Goal: Task Accomplishment & Management: Manage account settings

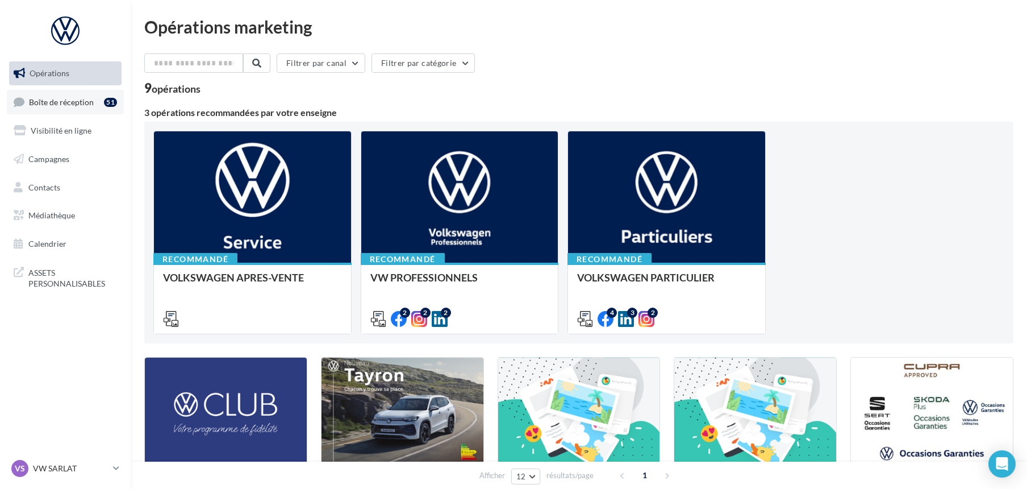
click at [75, 99] on span "Boîte de réception" at bounding box center [61, 102] width 65 height 10
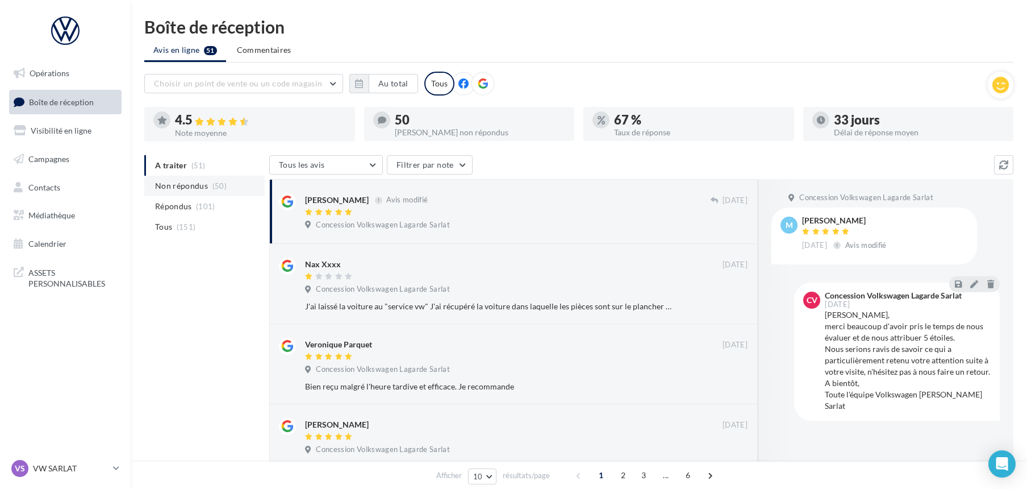
click at [174, 190] on span "Non répondus" at bounding box center [181, 185] width 53 height 11
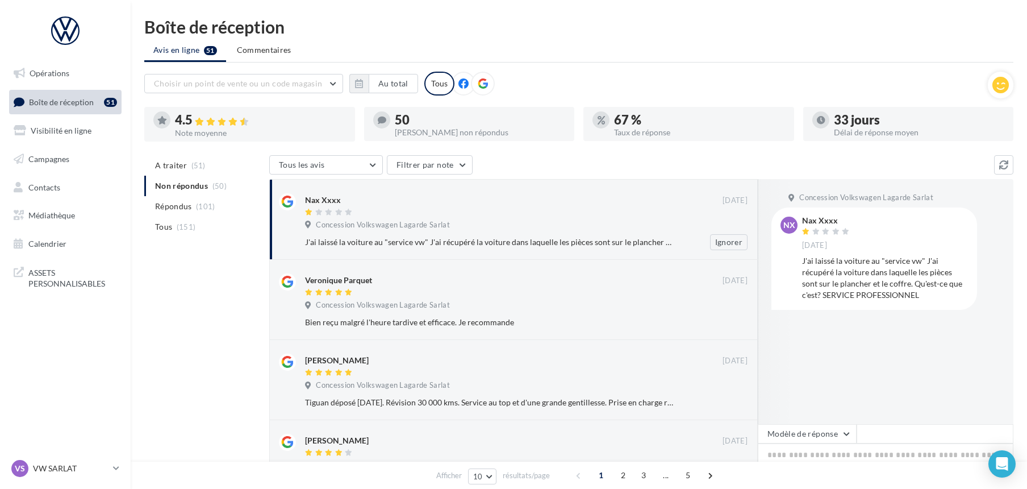
click at [486, 205] on div "Nax Xxxx" at bounding box center [514, 199] width 418 height 12
click at [66, 464] on p "VW SARLAT" at bounding box center [71, 468] width 76 height 11
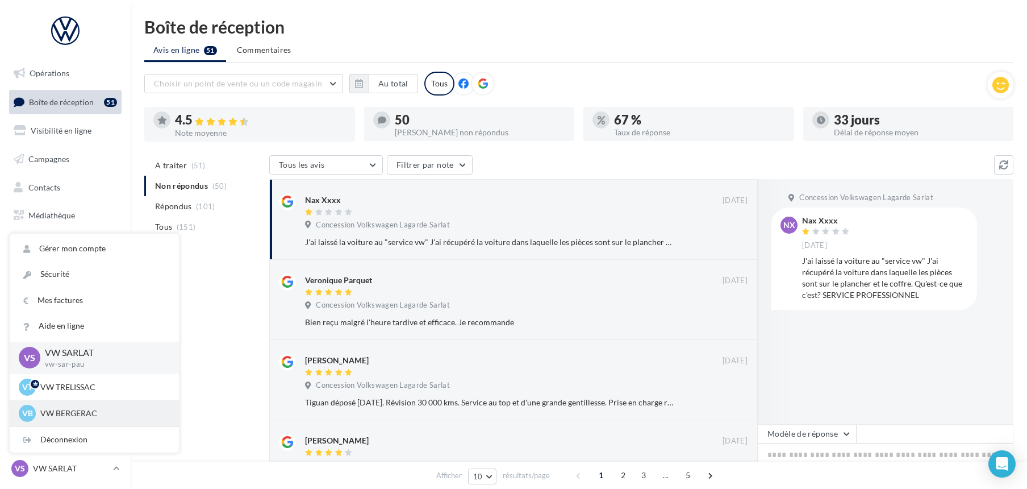
click at [57, 414] on p "VW BERGERAC" at bounding box center [102, 412] width 125 height 11
